Goal: Transaction & Acquisition: Book appointment/travel/reservation

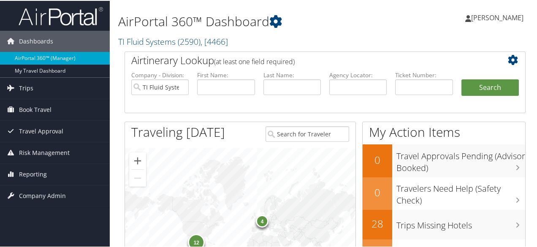
click at [504, 19] on span "[PERSON_NAME]" at bounding box center [497, 16] width 52 height 9
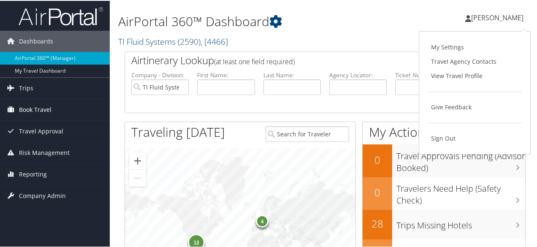
click at [45, 108] on span "Book Travel" at bounding box center [35, 108] width 33 height 21
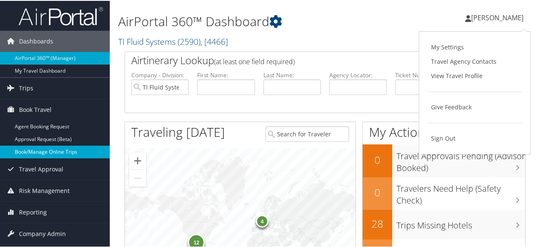
click at [59, 151] on link "Book/Manage Online Trips" at bounding box center [55, 151] width 110 height 13
